Goal: Information Seeking & Learning: Learn about a topic

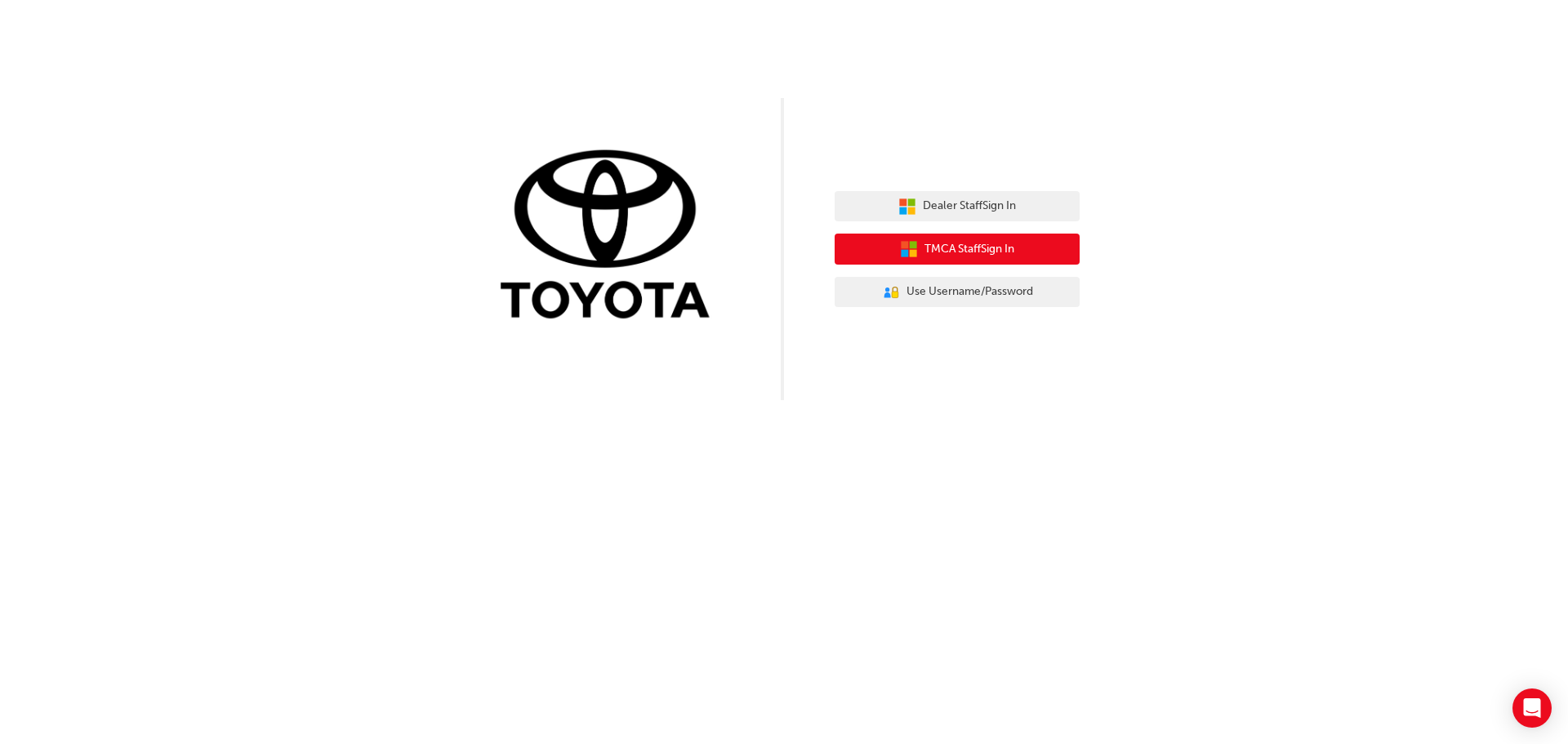
click at [981, 249] on span "TMCA Staff Sign In" at bounding box center [969, 249] width 90 height 19
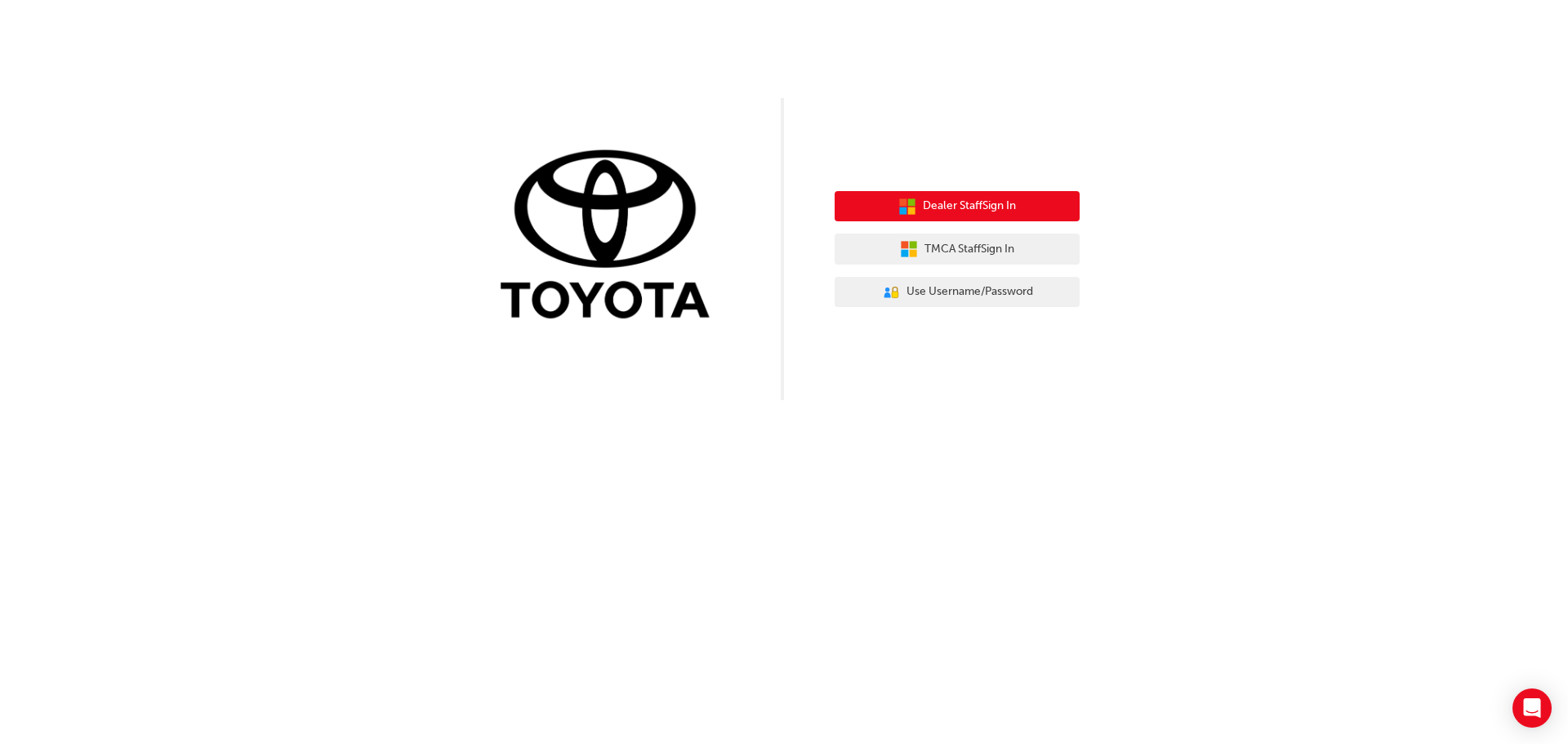
click at [987, 214] on span "Dealer Staff Sign In" at bounding box center [969, 205] width 93 height 19
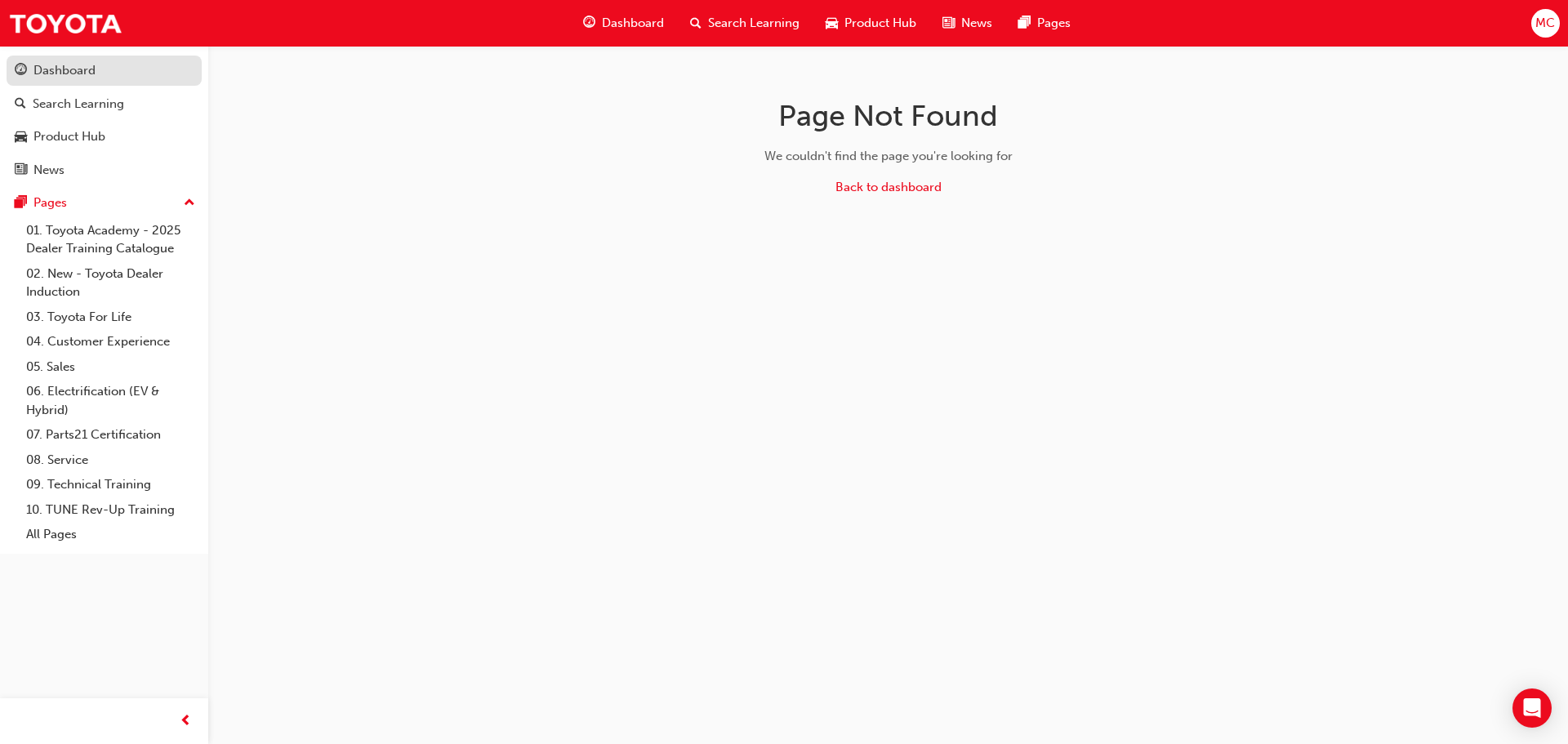
click at [90, 77] on div "Dashboard" at bounding box center [64, 70] width 62 height 19
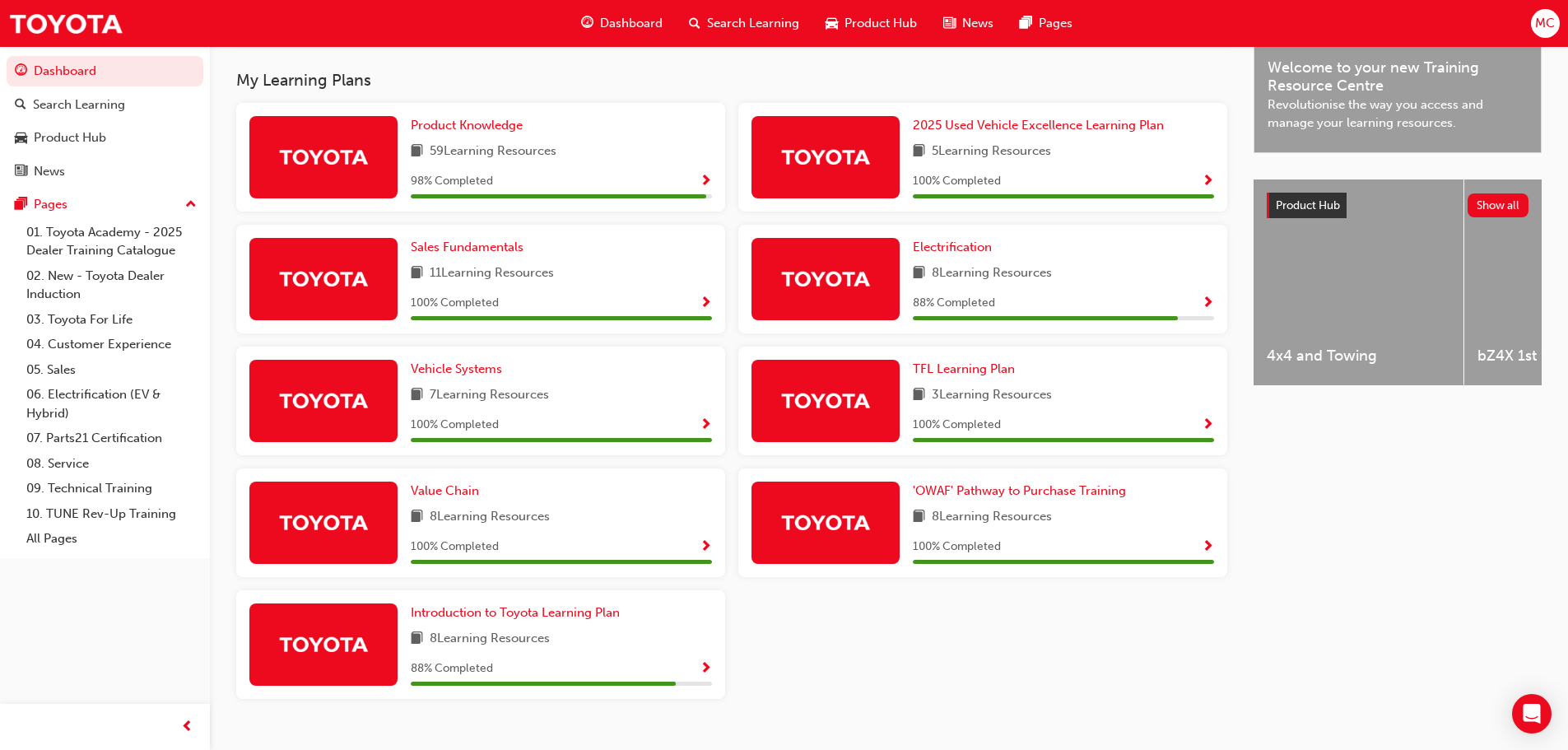
scroll to position [506, 0]
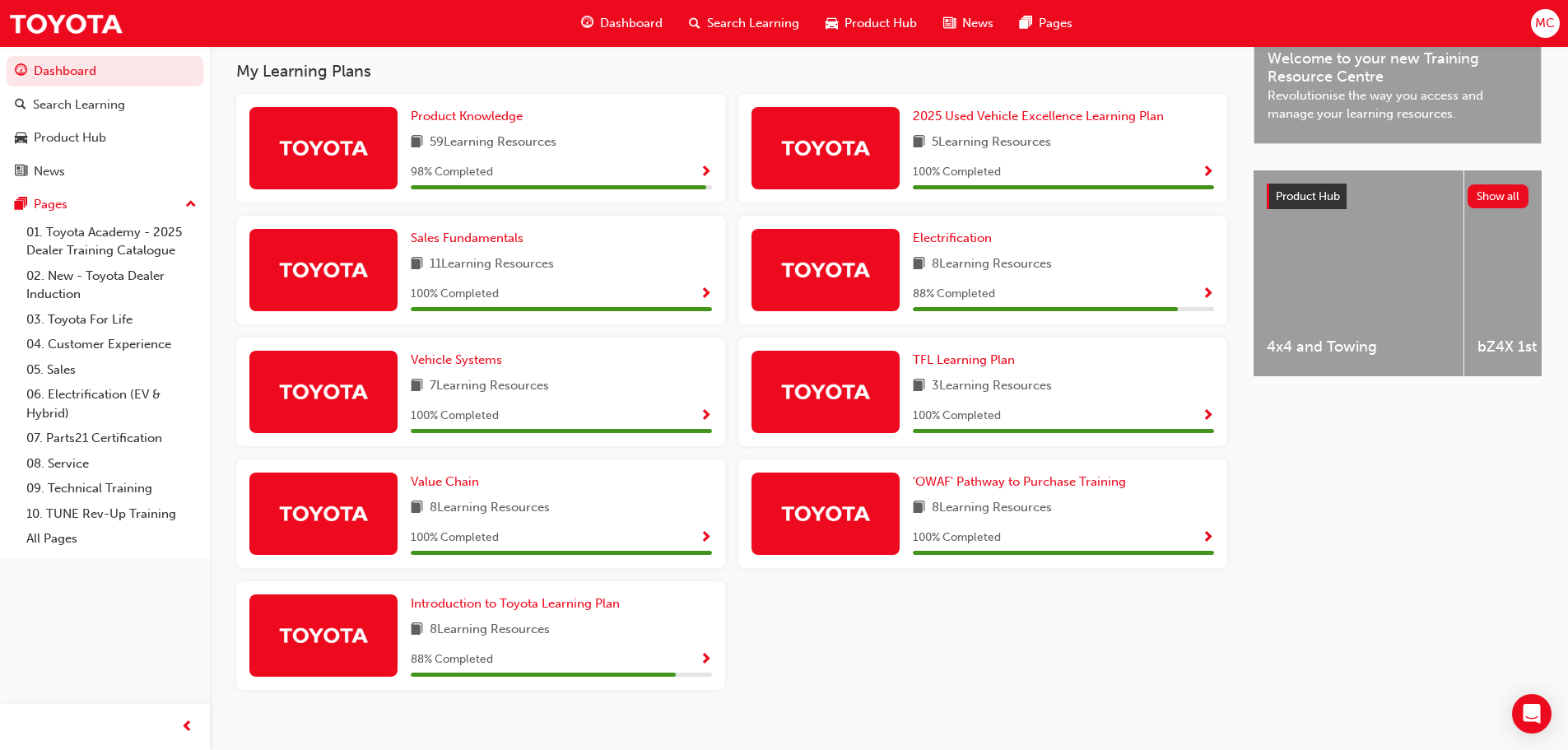
click at [709, 658] on span "Show Progress" at bounding box center [706, 659] width 12 height 15
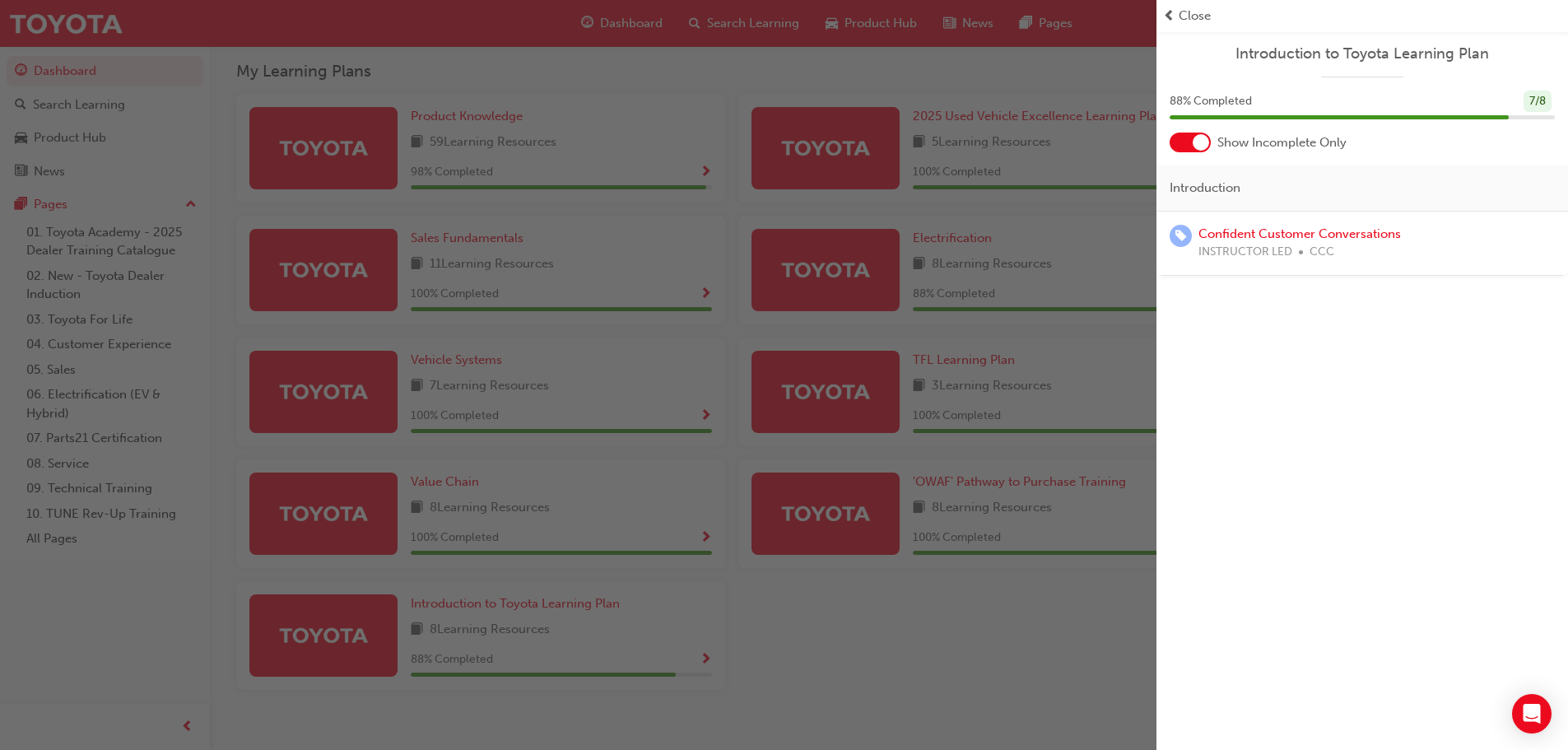
click at [503, 351] on div "button" at bounding box center [578, 375] width 1156 height 750
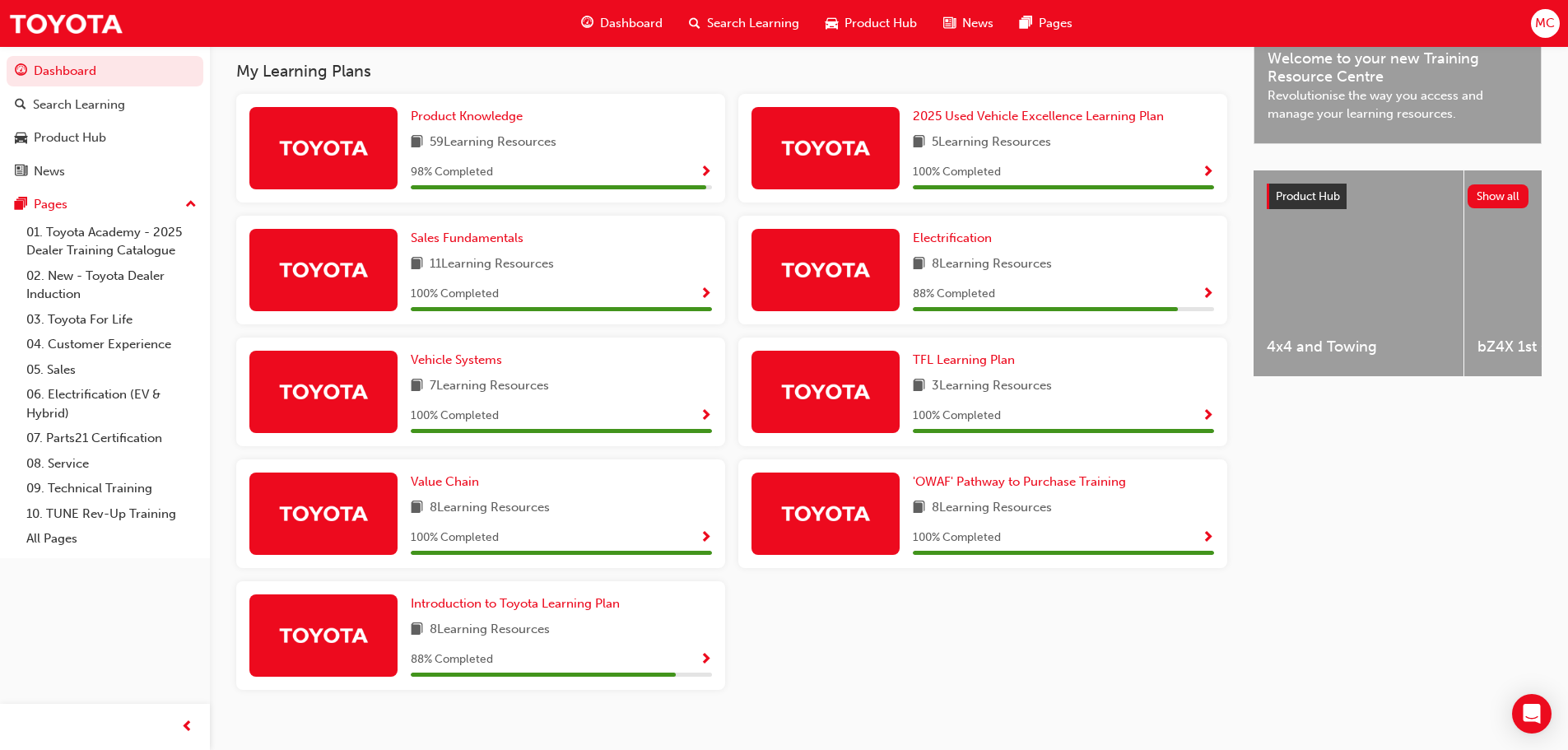
click at [702, 165] on span "Show Progress" at bounding box center [706, 172] width 12 height 15
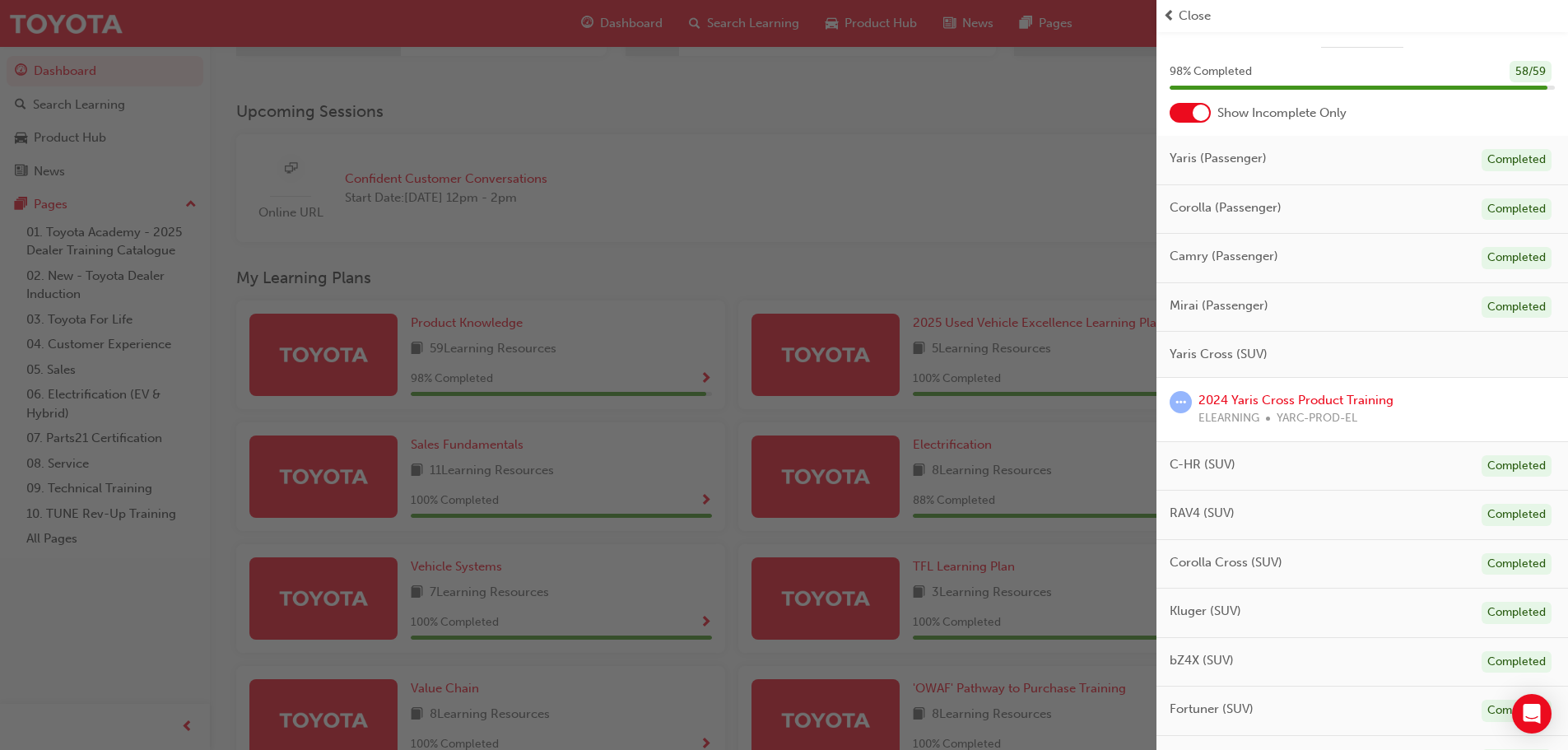
scroll to position [0, 0]
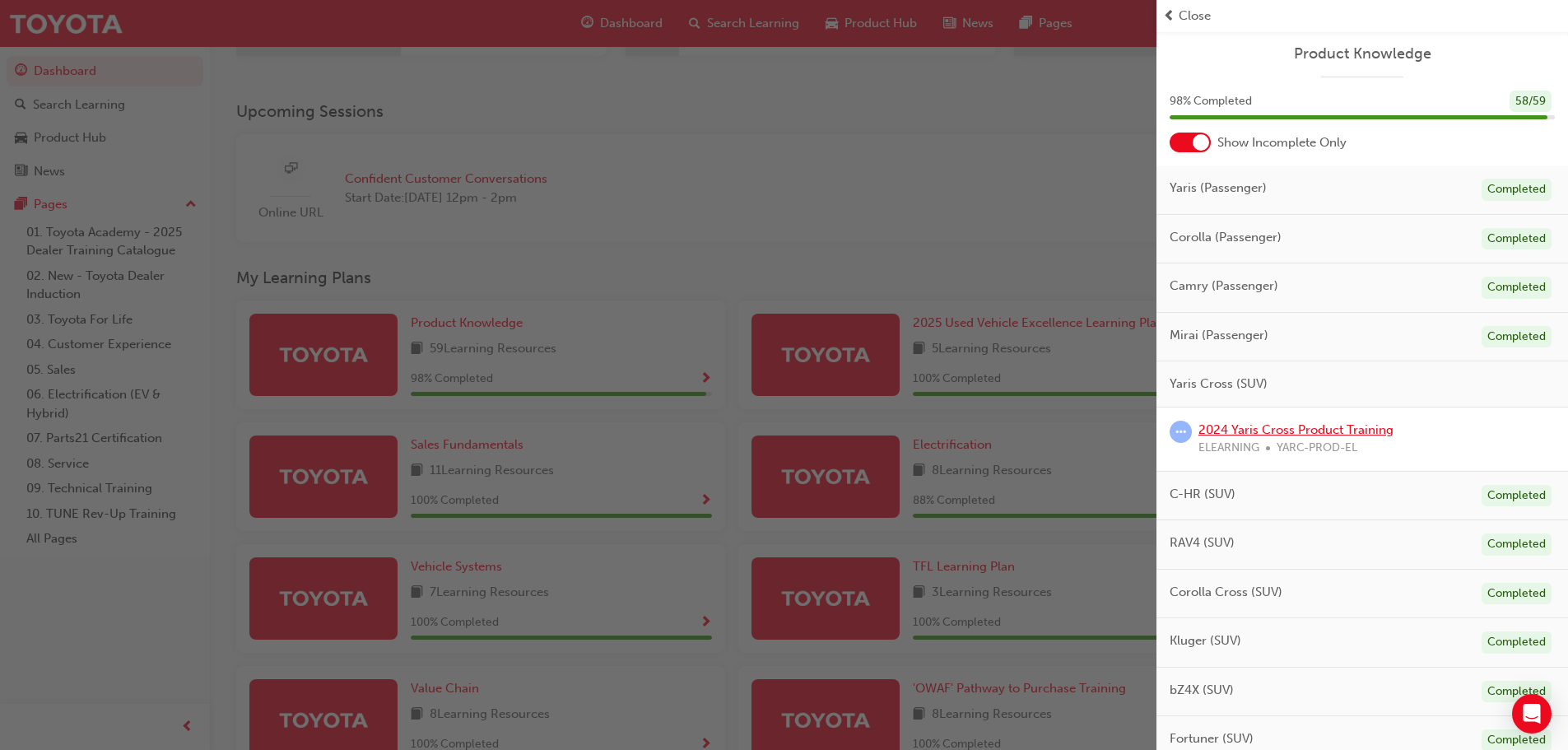
click at [1276, 425] on link "2024 Yaris Cross Product Training" at bounding box center [1295, 429] width 195 height 15
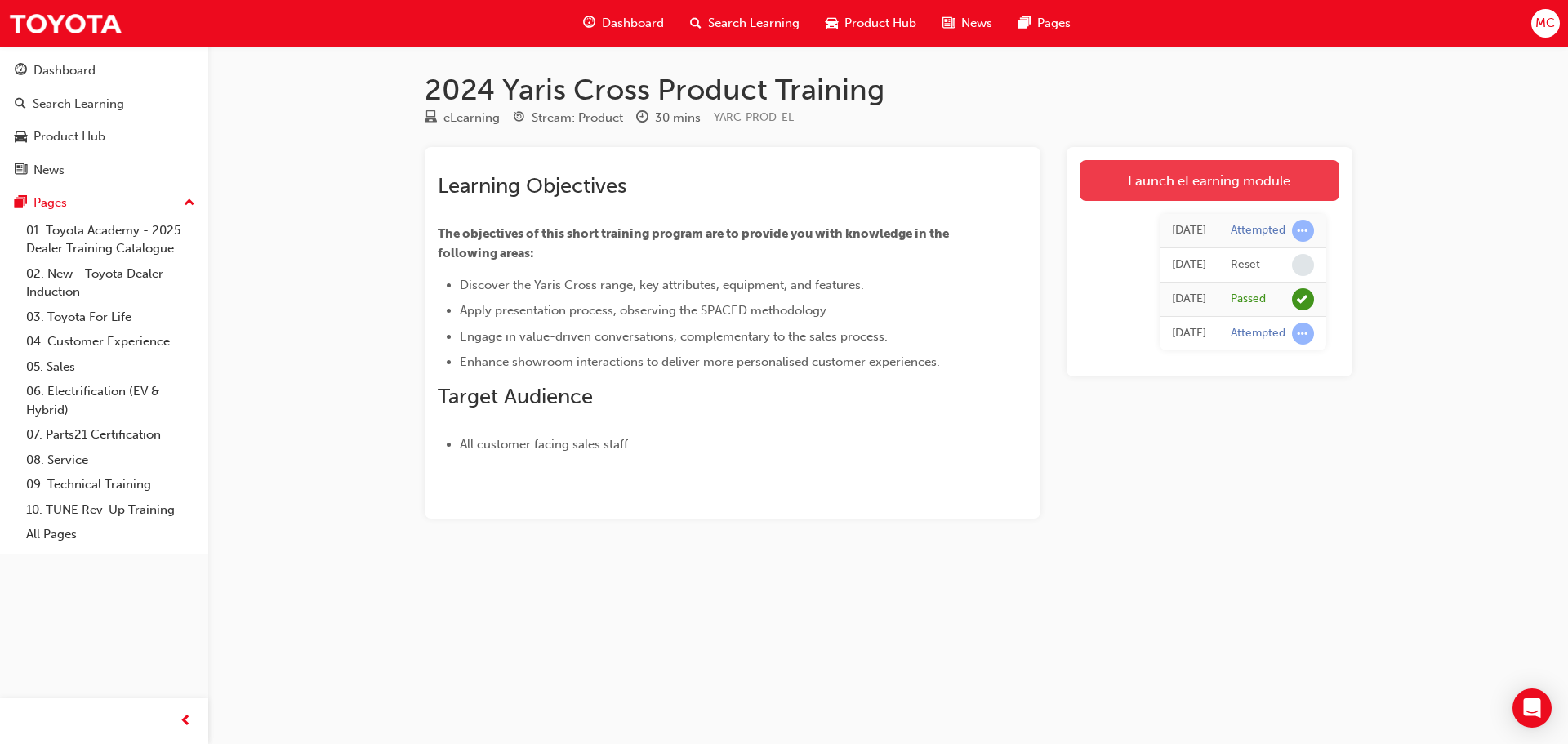
click at [1187, 182] on link "Launch eLearning module" at bounding box center [1209, 180] width 259 height 41
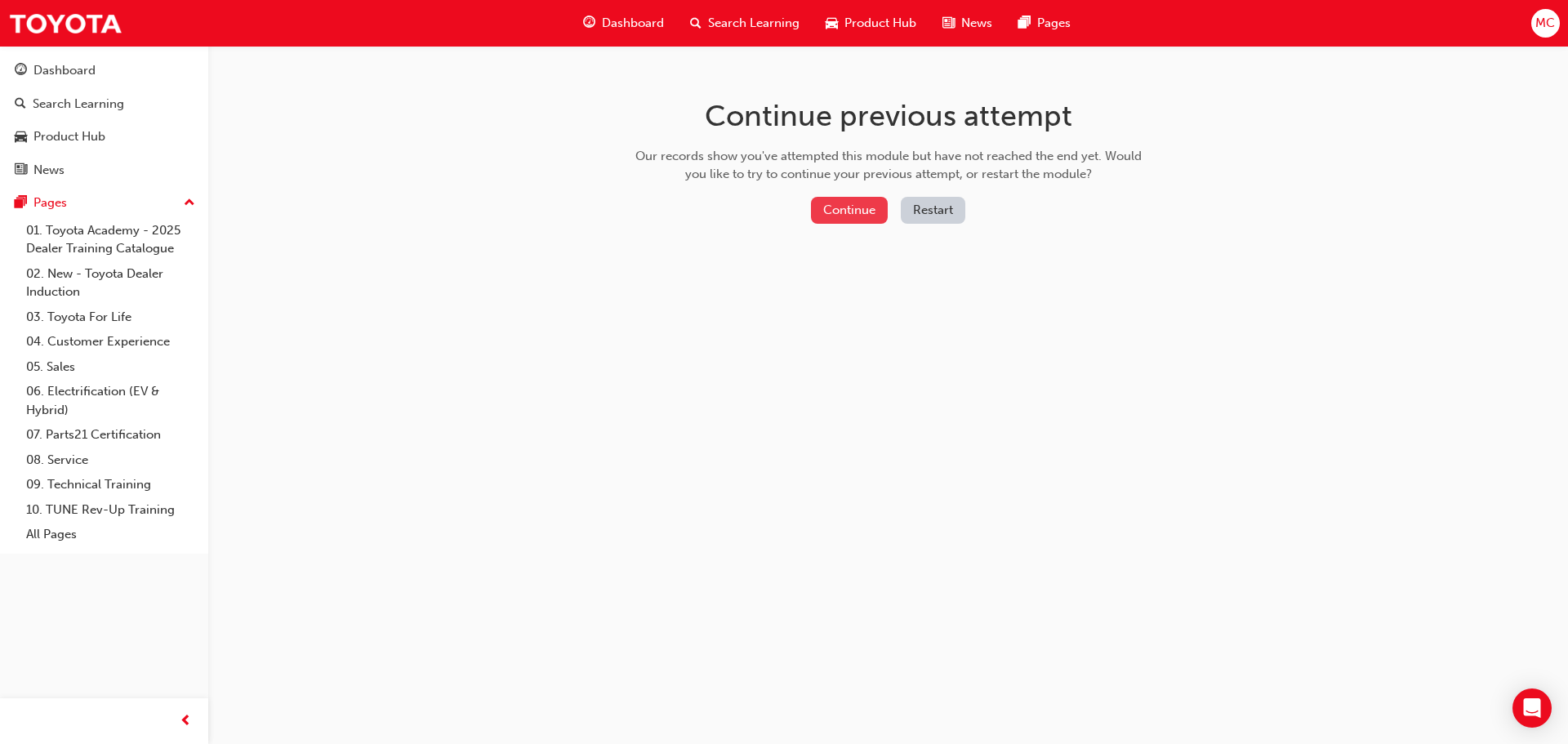
click at [851, 214] on button "Continue" at bounding box center [848, 210] width 77 height 27
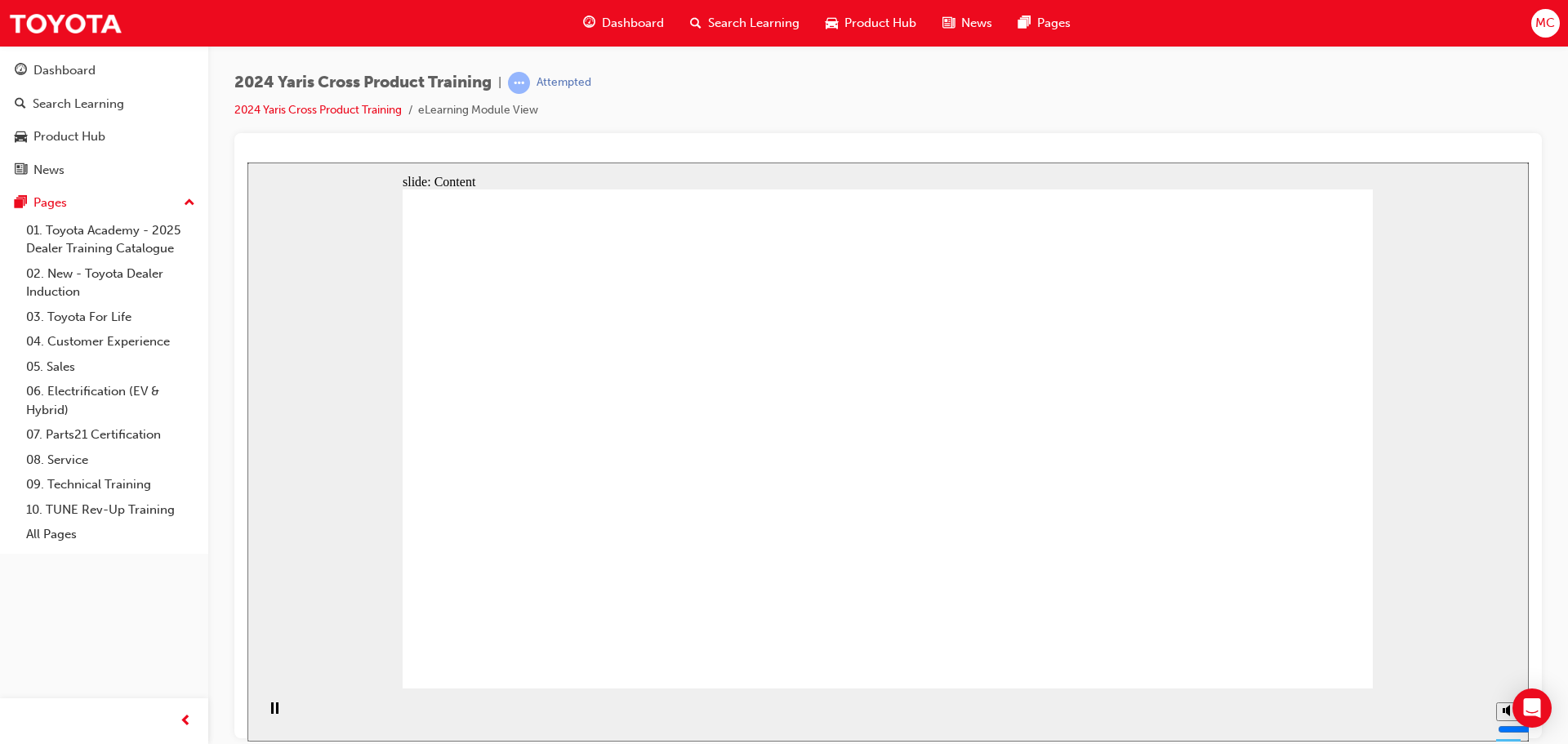
radio input "true"
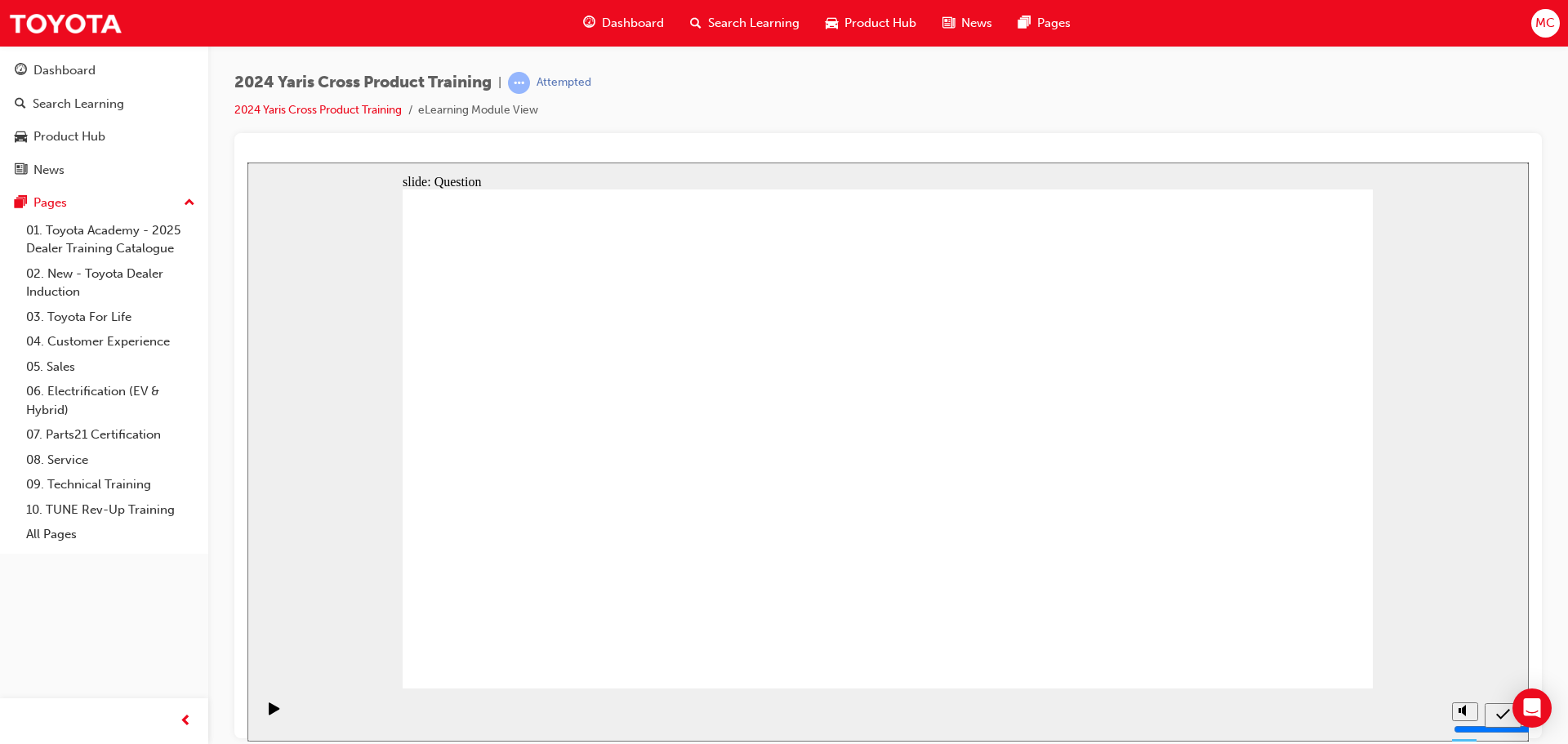
radio input "true"
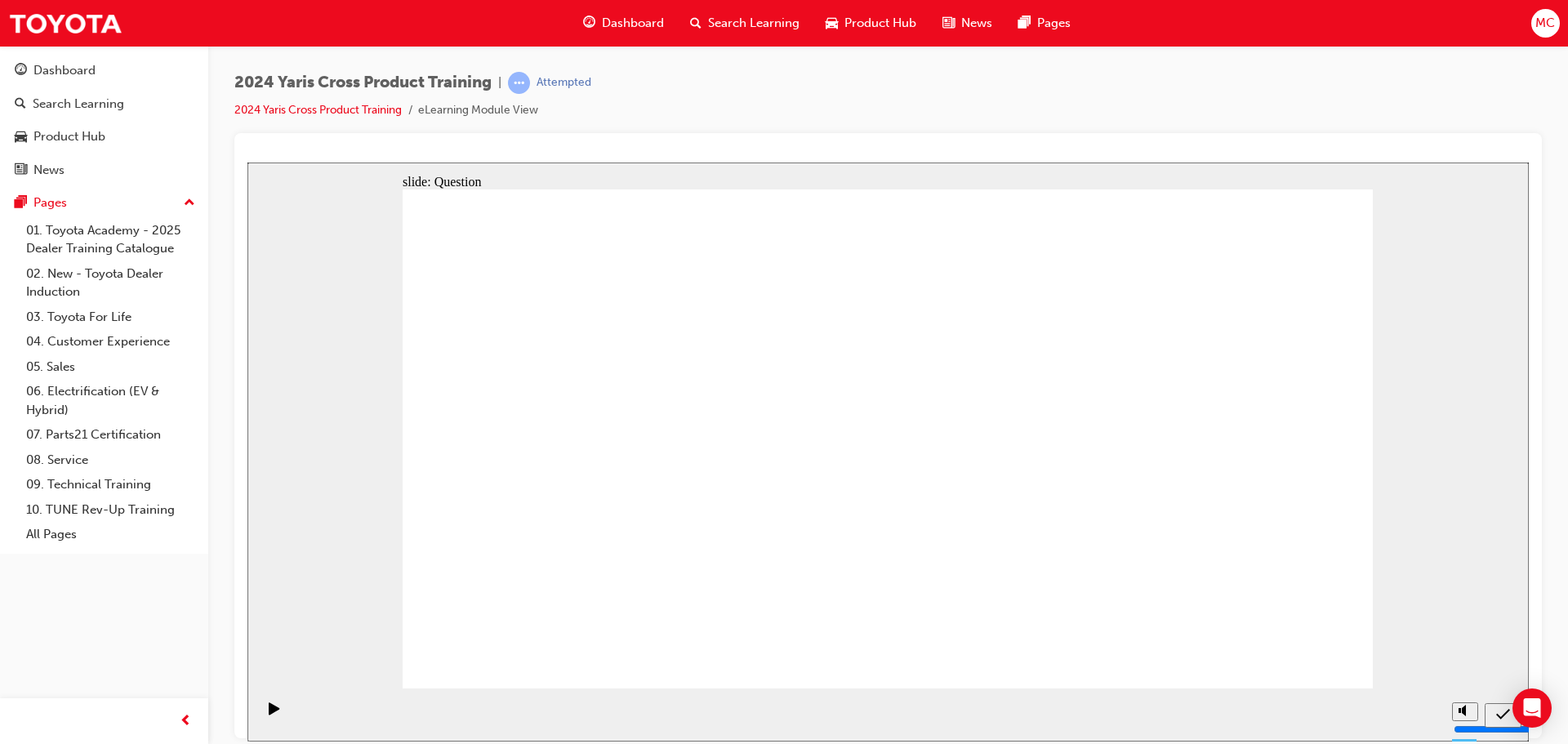
checkbox input "true"
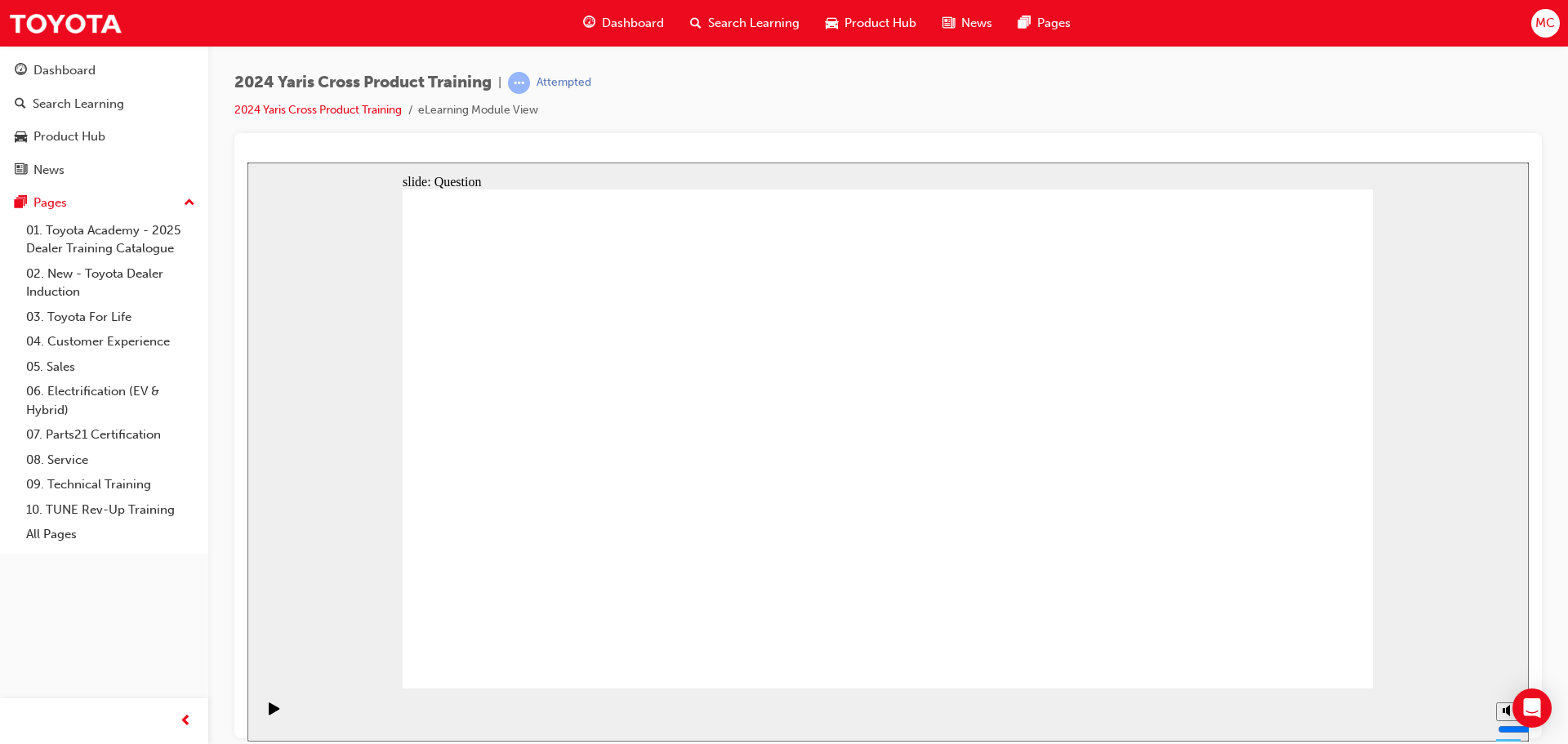
radio input "true"
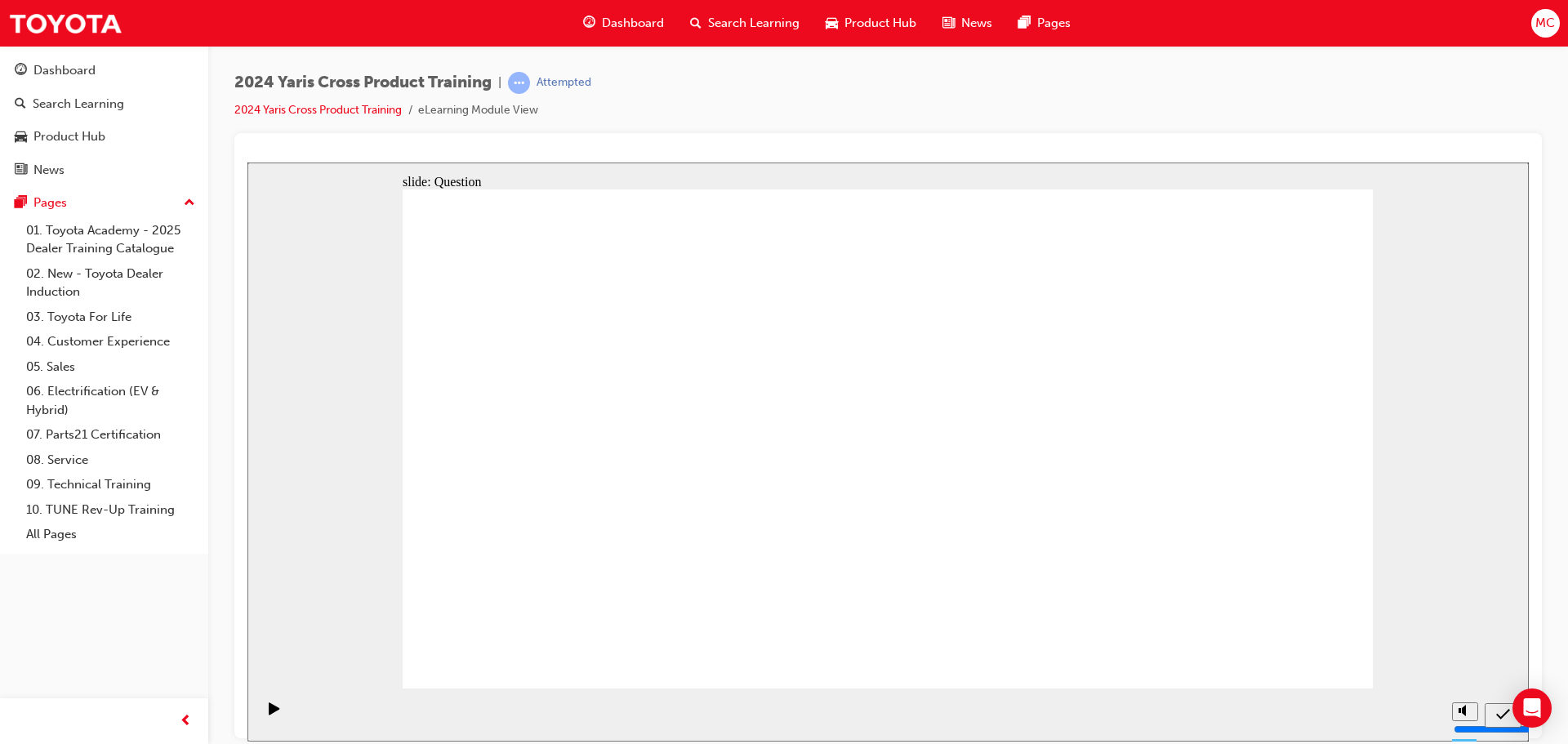
drag, startPoint x: 997, startPoint y: 402, endPoint x: 618, endPoint y: 576, distance: 417.0
drag, startPoint x: 1185, startPoint y: 391, endPoint x: 799, endPoint y: 539, distance: 413.4
drag, startPoint x: 546, startPoint y: 391, endPoint x: 933, endPoint y: 572, distance: 427.2
drag, startPoint x: 798, startPoint y: 412, endPoint x: 1152, endPoint y: 559, distance: 383.3
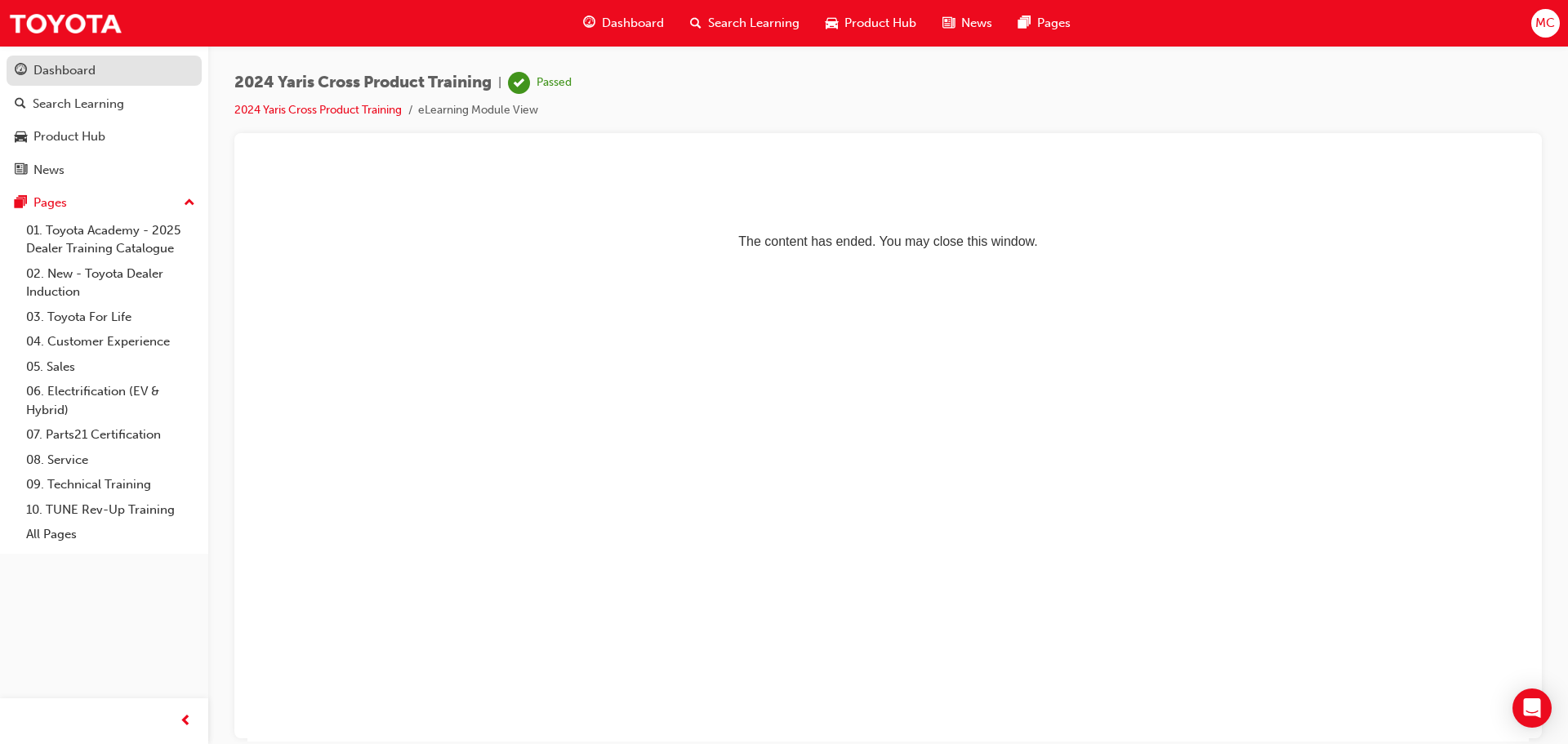
click at [38, 69] on div "Dashboard" at bounding box center [64, 70] width 62 height 19
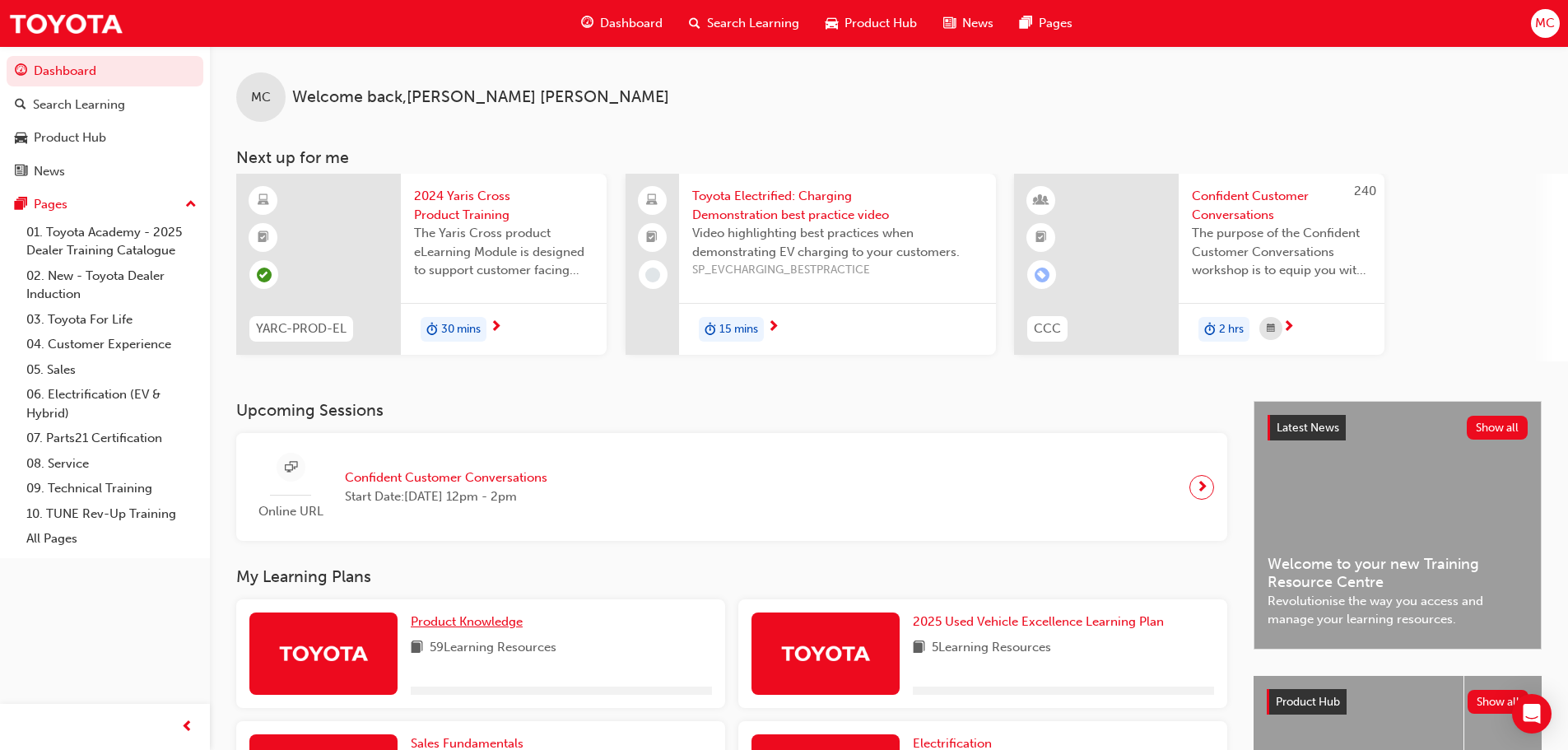
click at [458, 622] on span "Product Knowledge" at bounding box center [467, 621] width 112 height 15
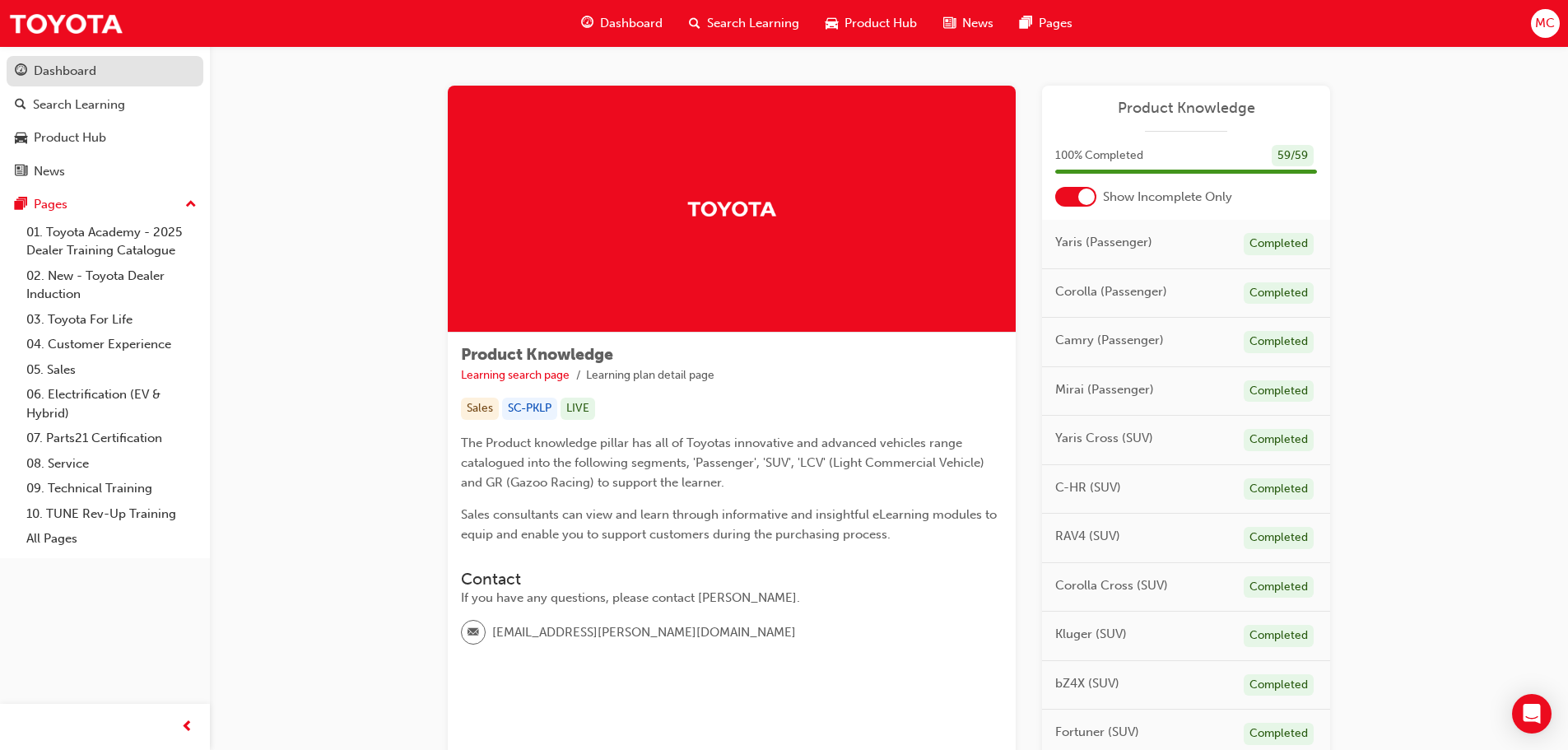
click at [88, 69] on div "Dashboard" at bounding box center [65, 70] width 62 height 19
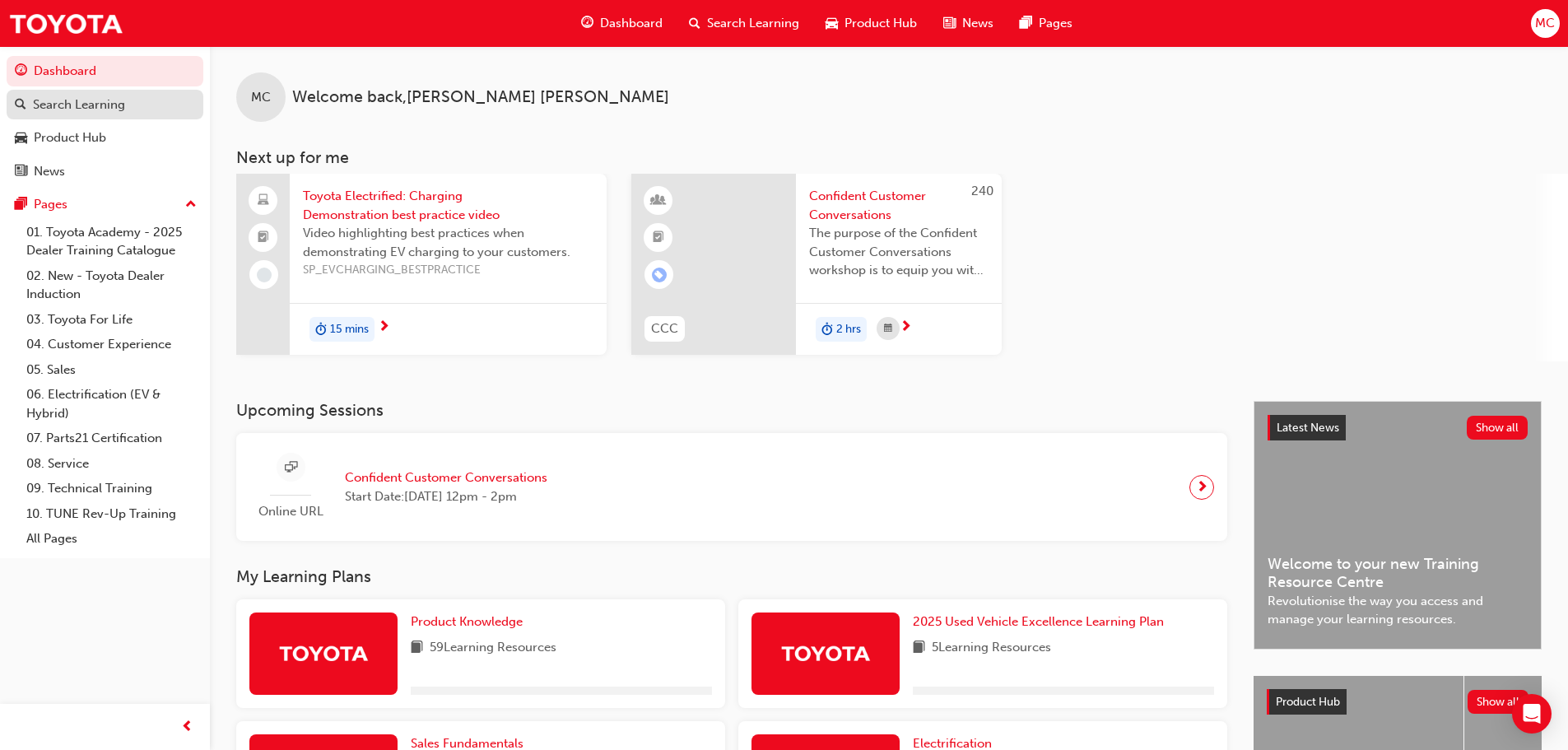
click at [65, 95] on div "Search Learning" at bounding box center [79, 104] width 92 height 19
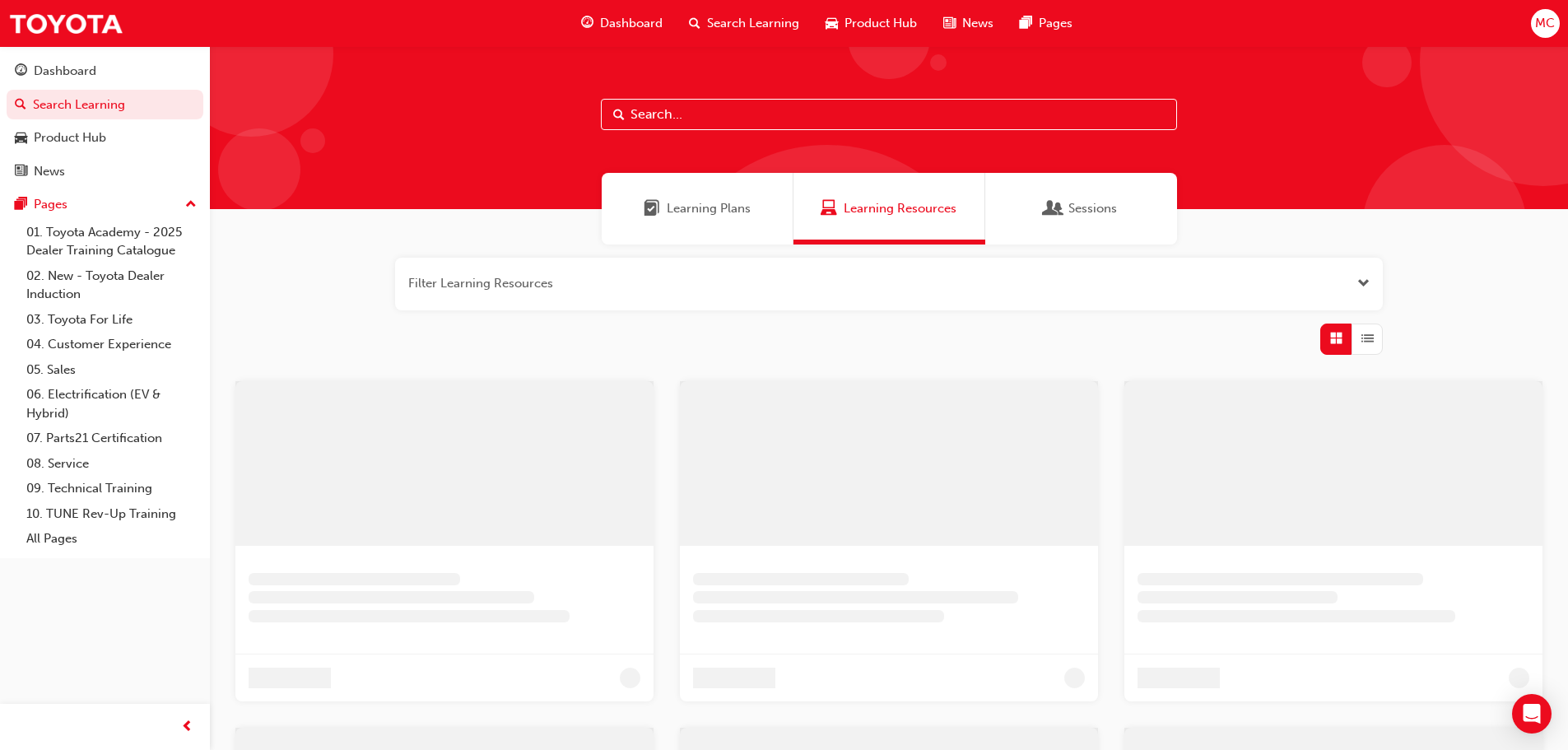
click at [837, 113] on input "text" at bounding box center [889, 114] width 576 height 31
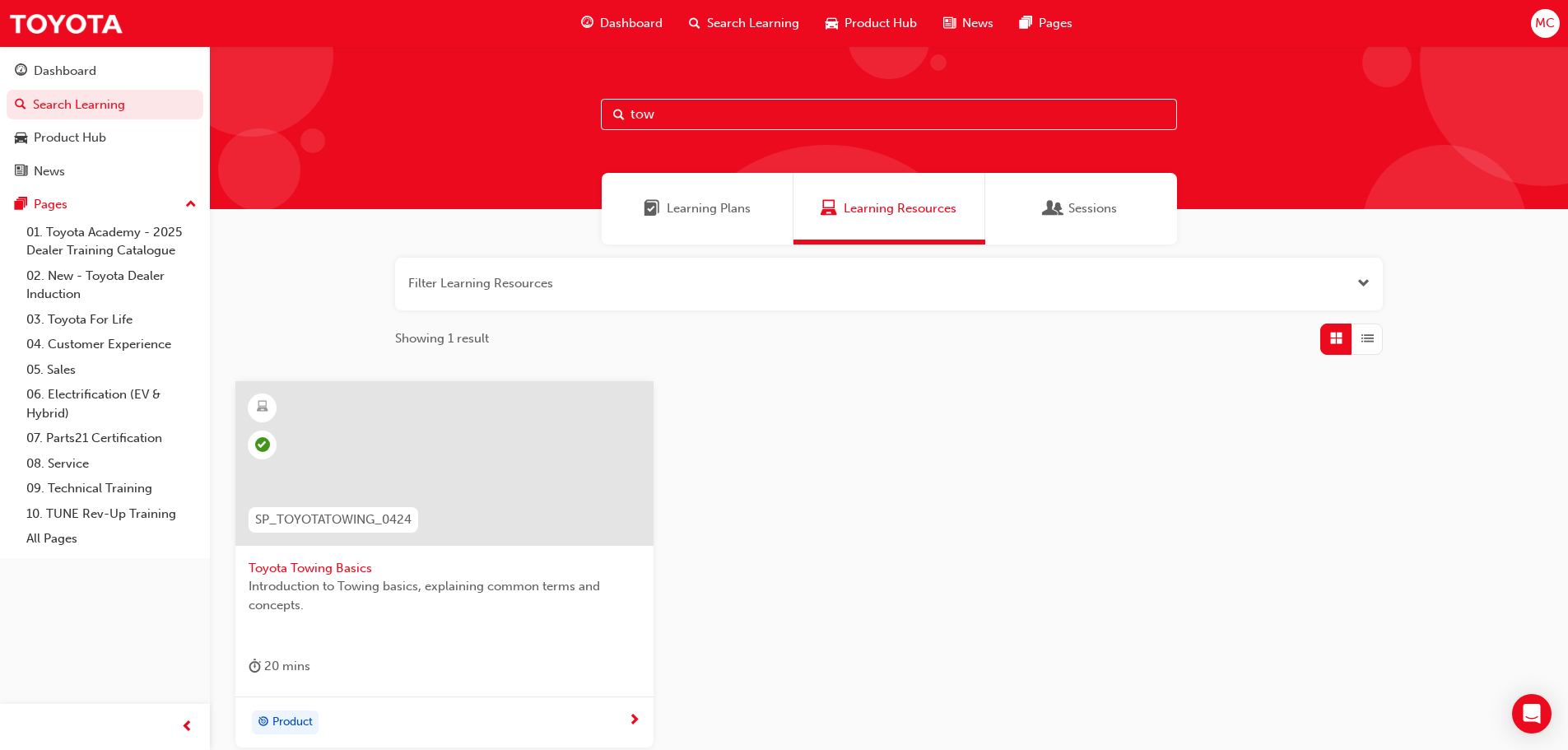
drag, startPoint x: 669, startPoint y: 116, endPoint x: 535, endPoint y: 123, distance: 134.2
click at [535, 123] on div "tow" at bounding box center [889, 127] width 1358 height 163
type input "toyota towing"
click at [605, 496] on div at bounding box center [444, 463] width 418 height 164
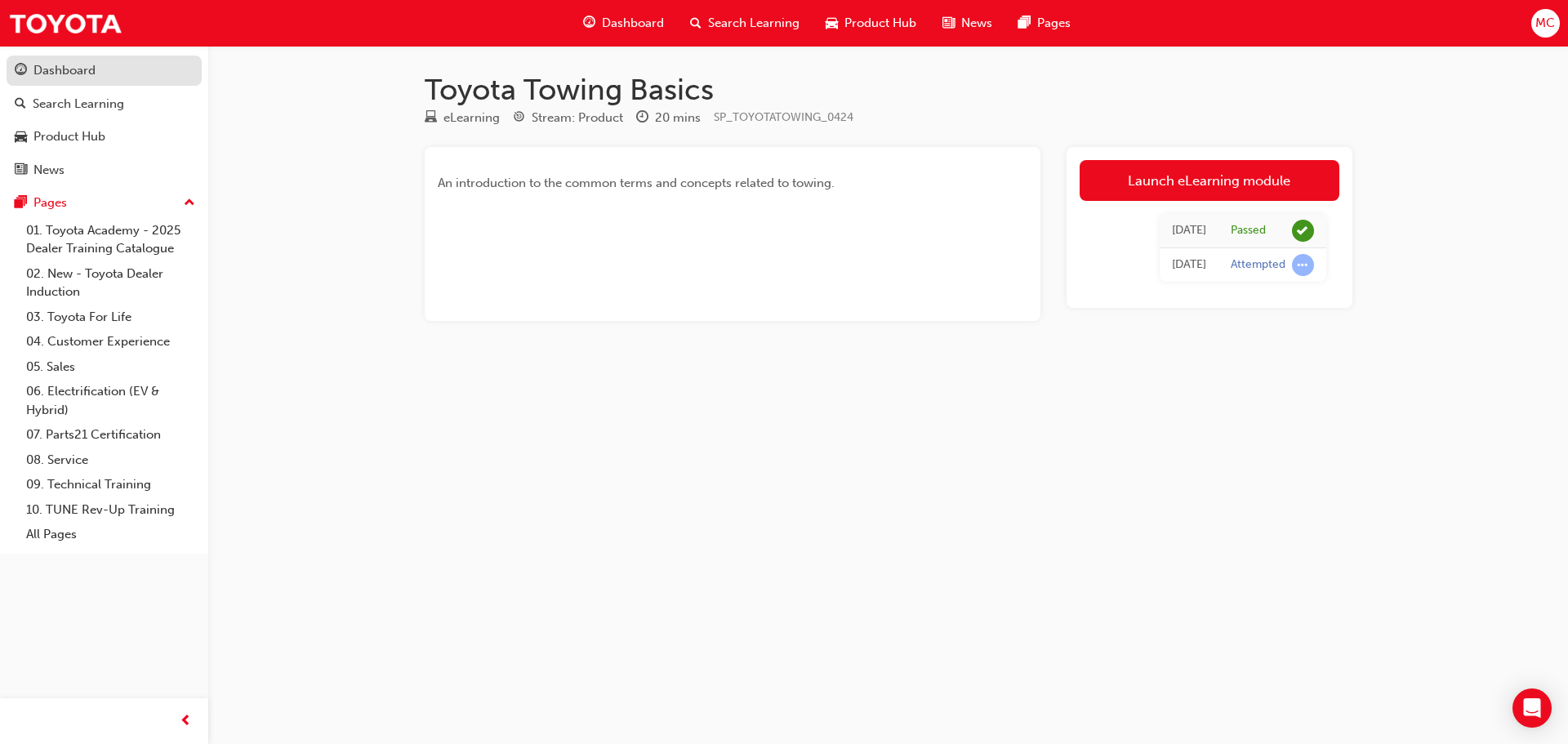
click at [71, 76] on div "Dashboard" at bounding box center [64, 70] width 62 height 19
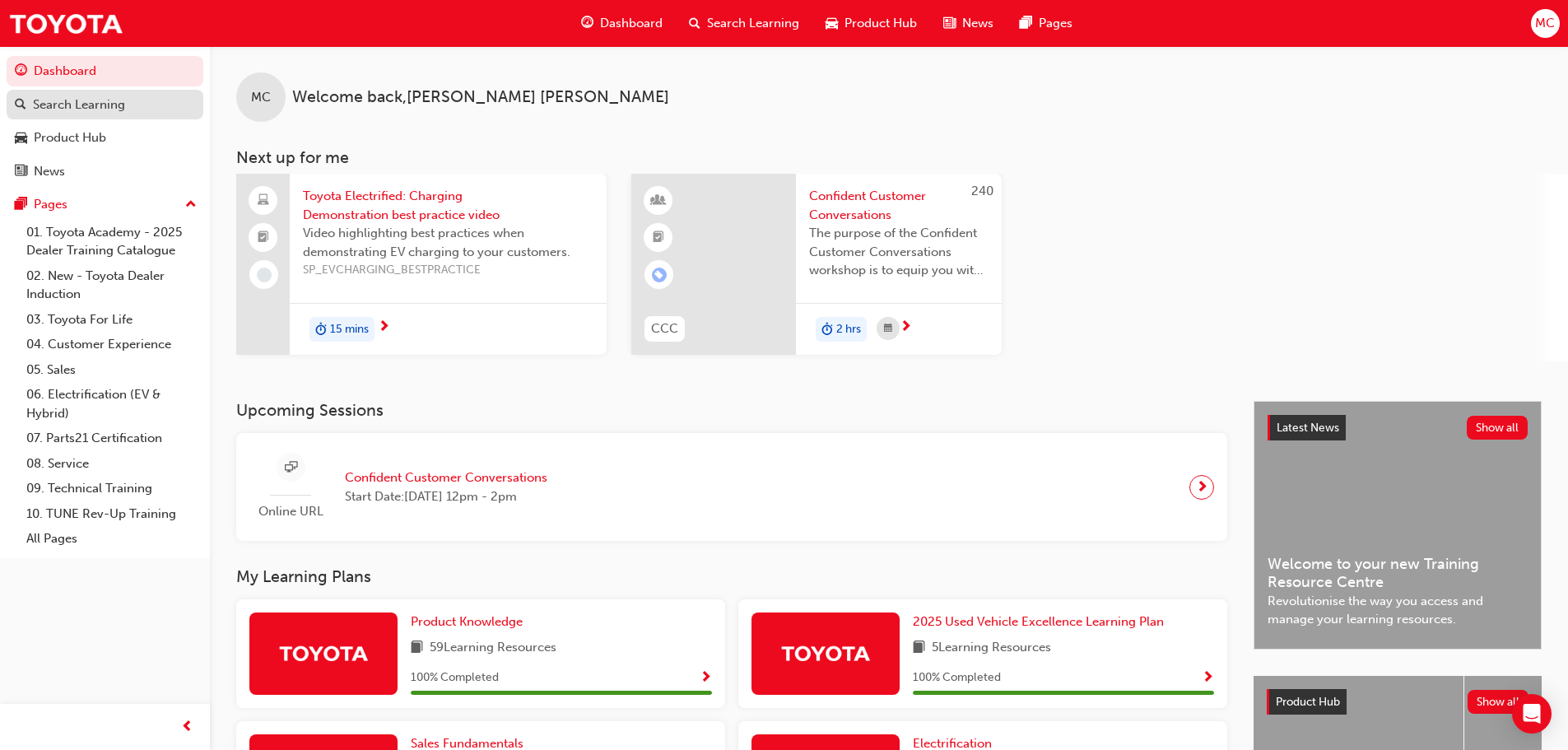
click at [69, 105] on div "Search Learning" at bounding box center [79, 104] width 92 height 19
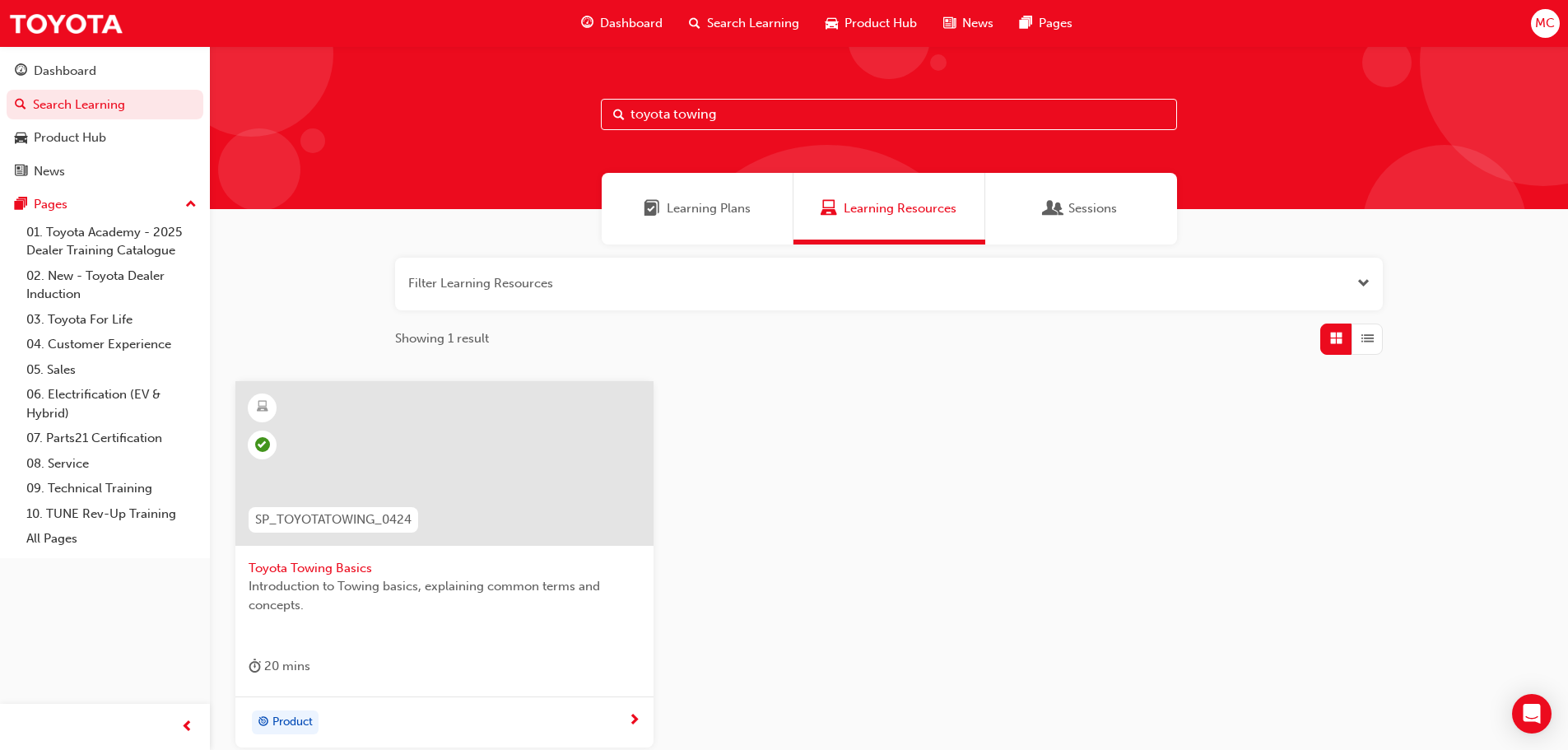
drag, startPoint x: 887, startPoint y: 121, endPoint x: 241, endPoint y: 124, distance: 646.0
click at [172, 132] on div "Dashboard Search Learning Product Hub News Pages Pages 01. Toyota Academy - 202…" at bounding box center [784, 453] width 1568 height 906
type input "0424"
click at [449, 570] on span "Toyota Towing Basics" at bounding box center [444, 568] width 392 height 19
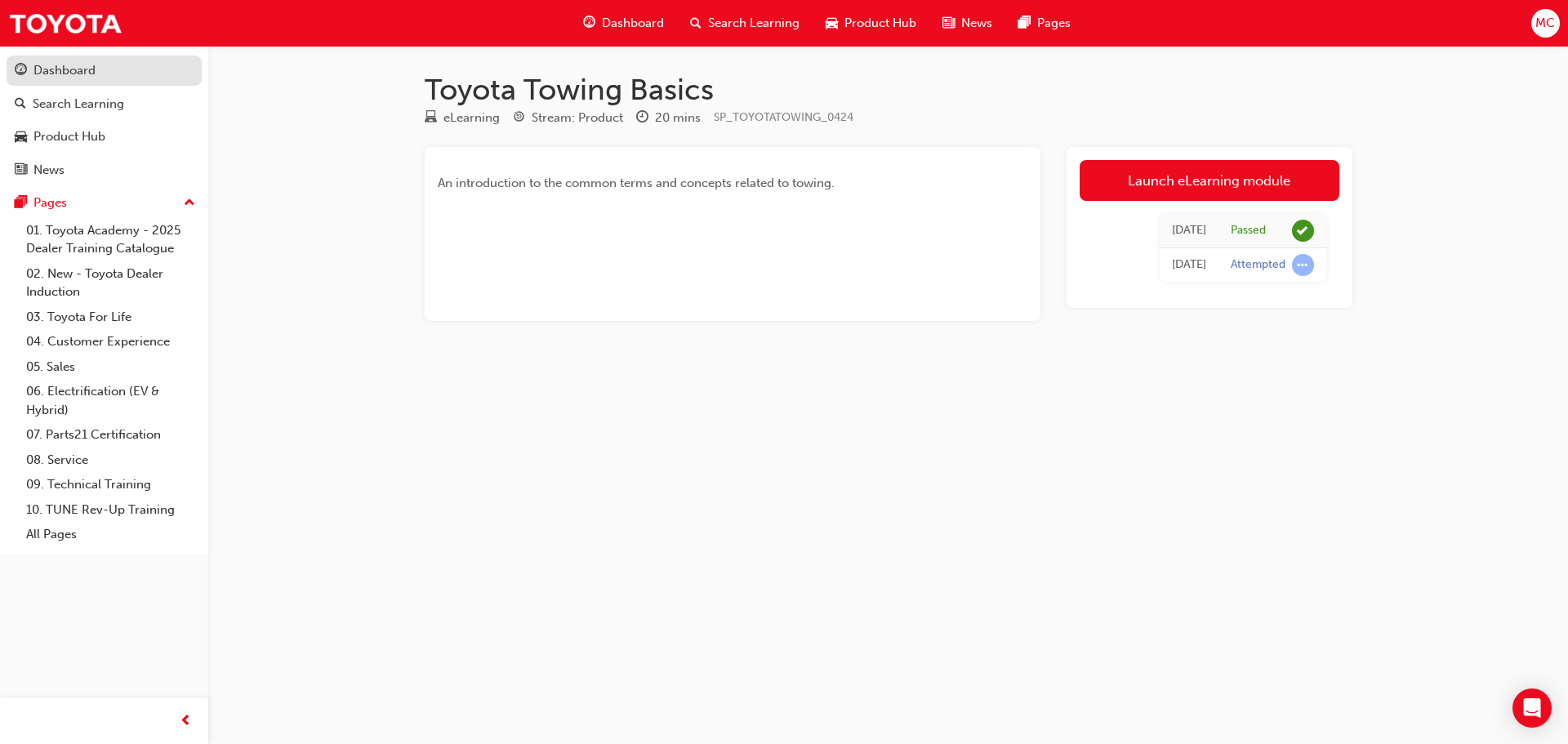
click at [54, 72] on div "Dashboard" at bounding box center [64, 70] width 62 height 19
